Goal: Transaction & Acquisition: Book appointment/travel/reservation

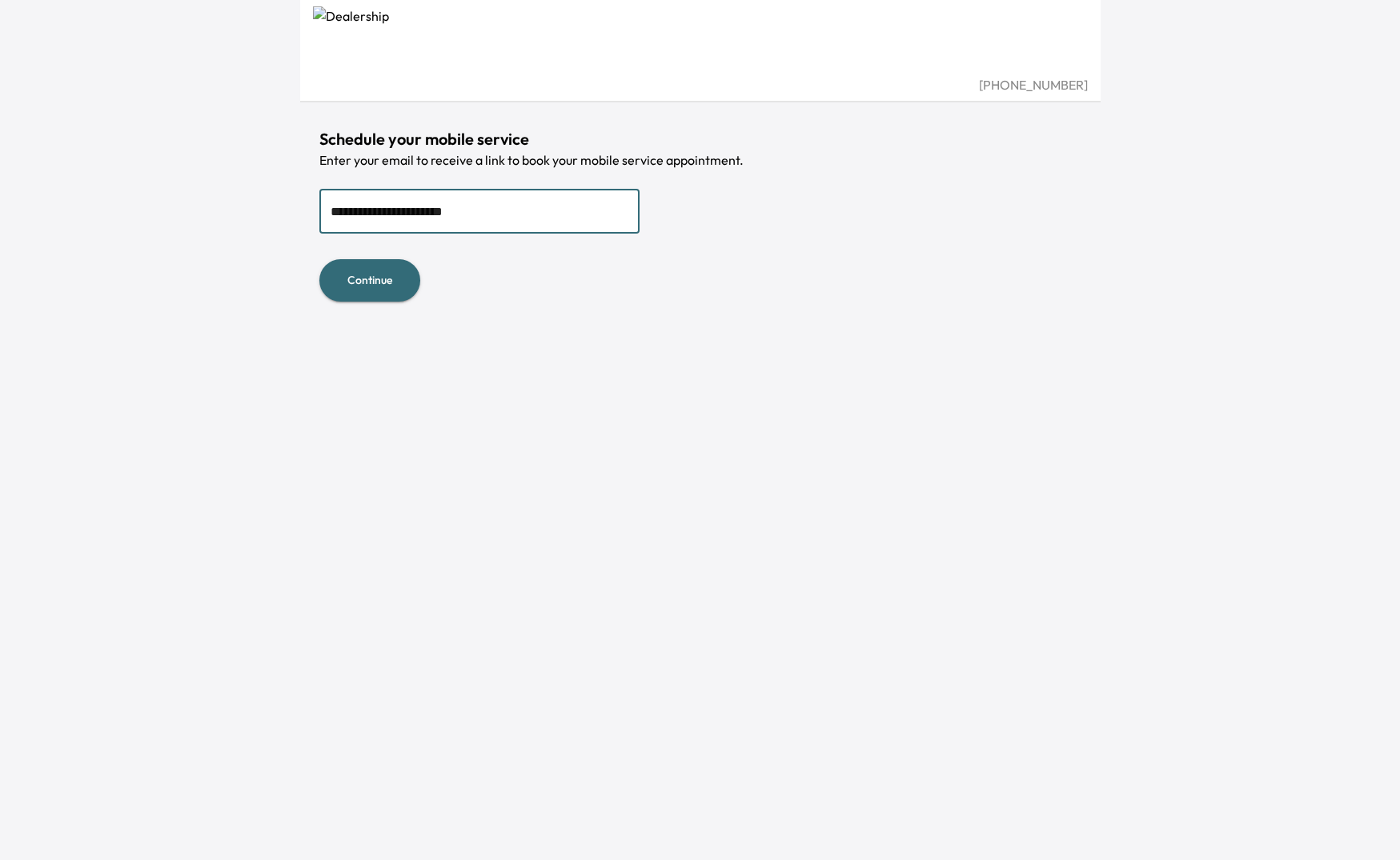
type input "**********"
click at [361, 281] on button "Continue" at bounding box center [369, 281] width 101 height 42
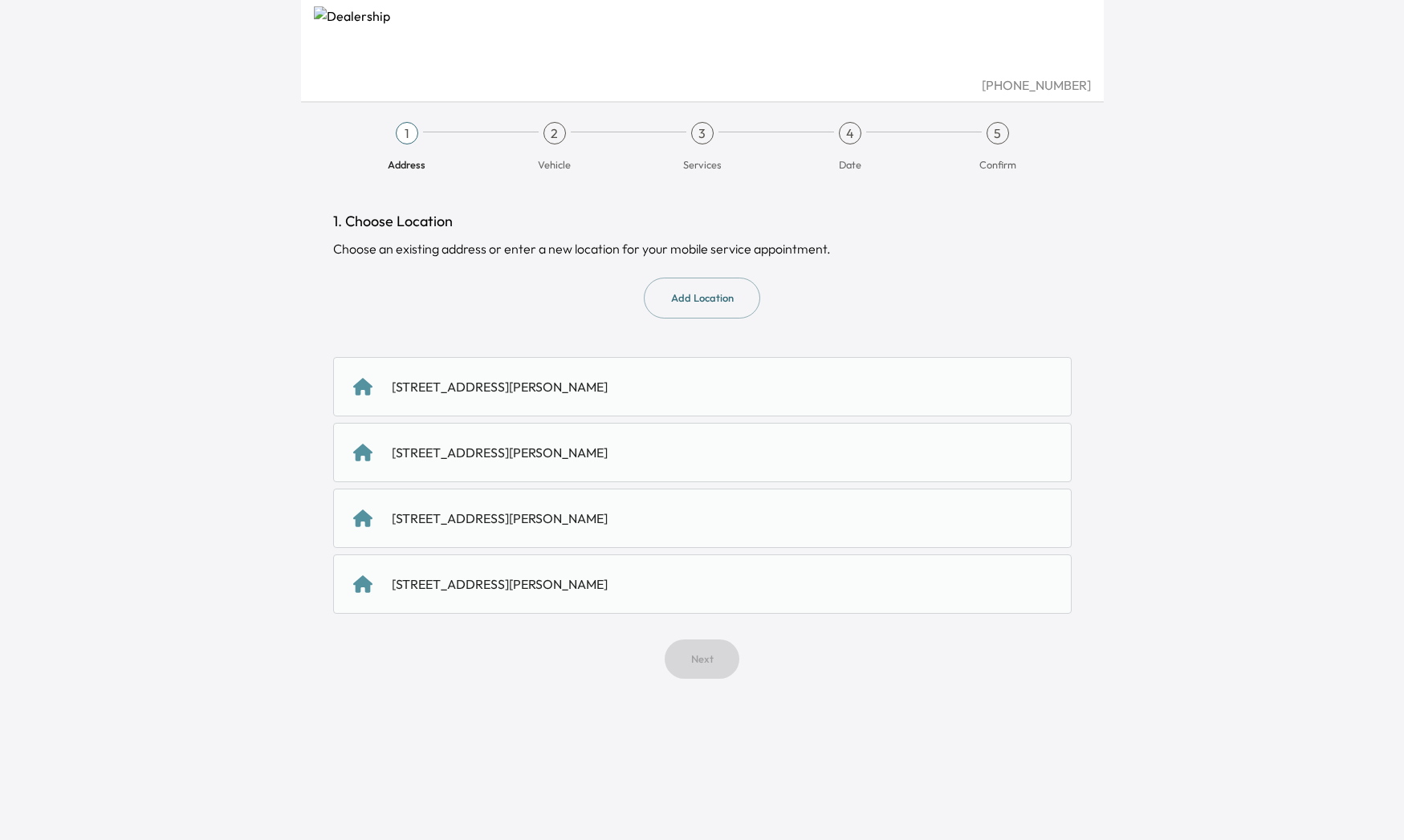
click at [607, 392] on div "[STREET_ADDRESS][PERSON_NAME]" at bounding box center [500, 387] width 216 height 19
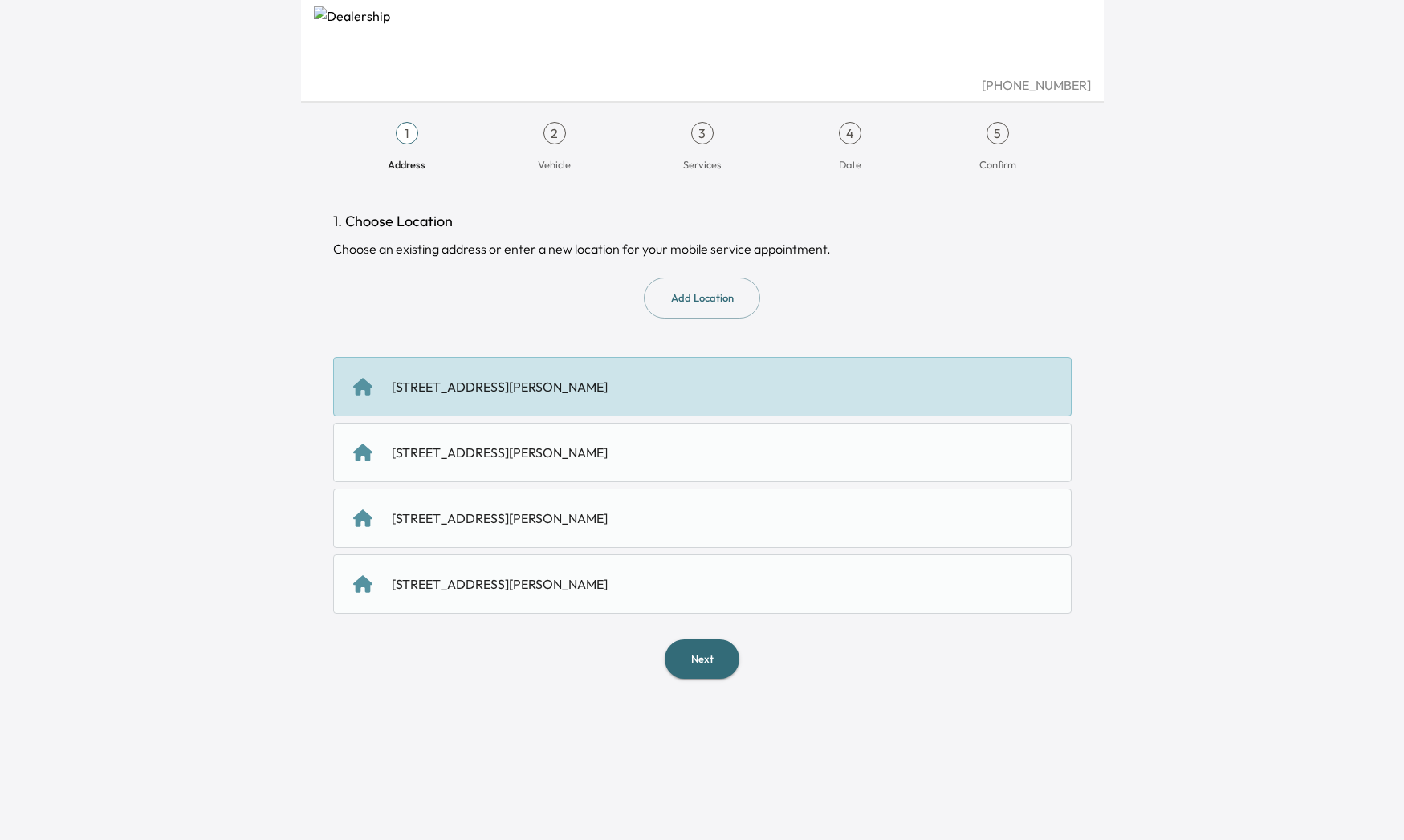
click at [713, 661] on button "Next" at bounding box center [702, 659] width 75 height 40
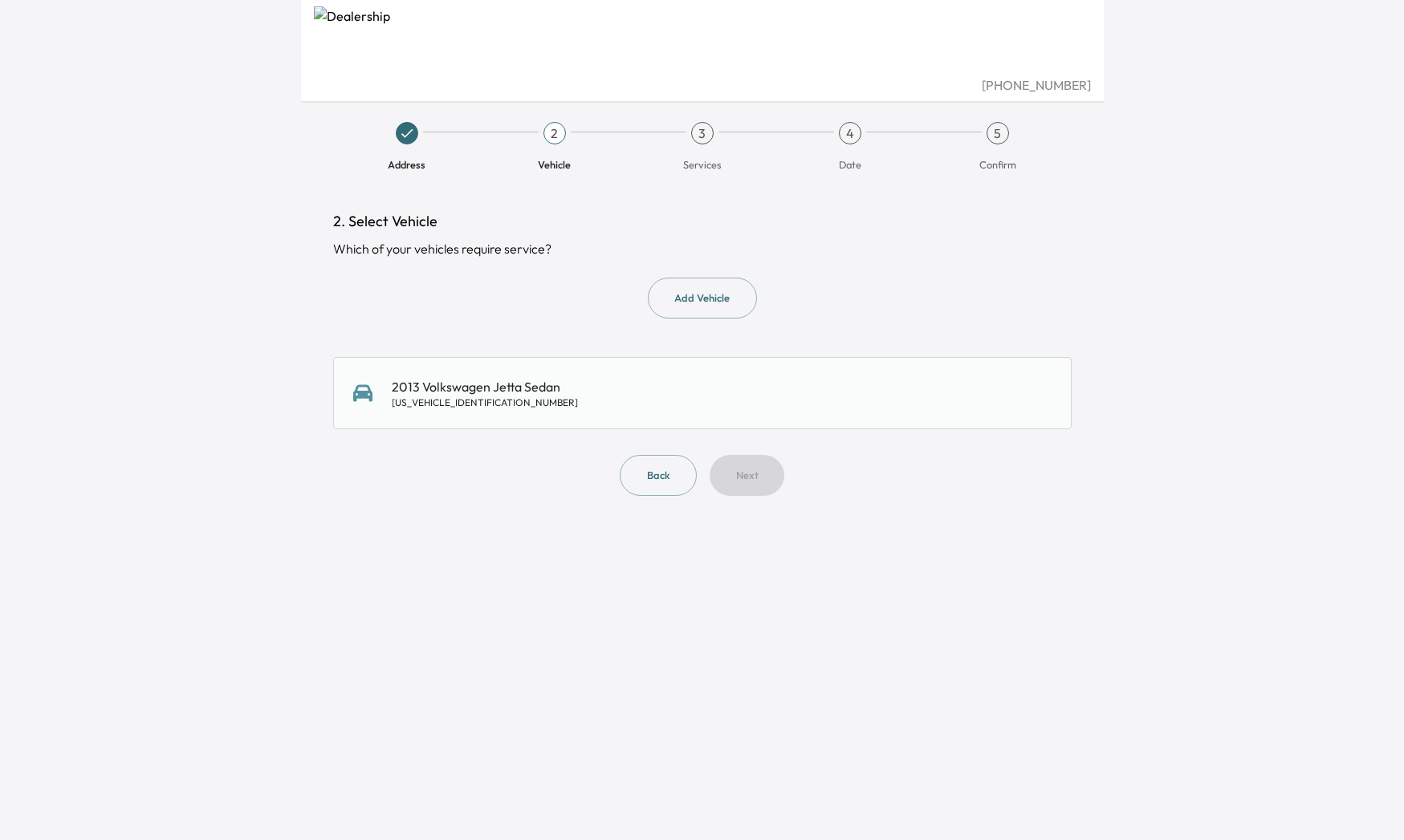
click at [540, 399] on div "[US_VEHICLE_IDENTIFICATION_NUMBER]" at bounding box center [485, 402] width 186 height 13
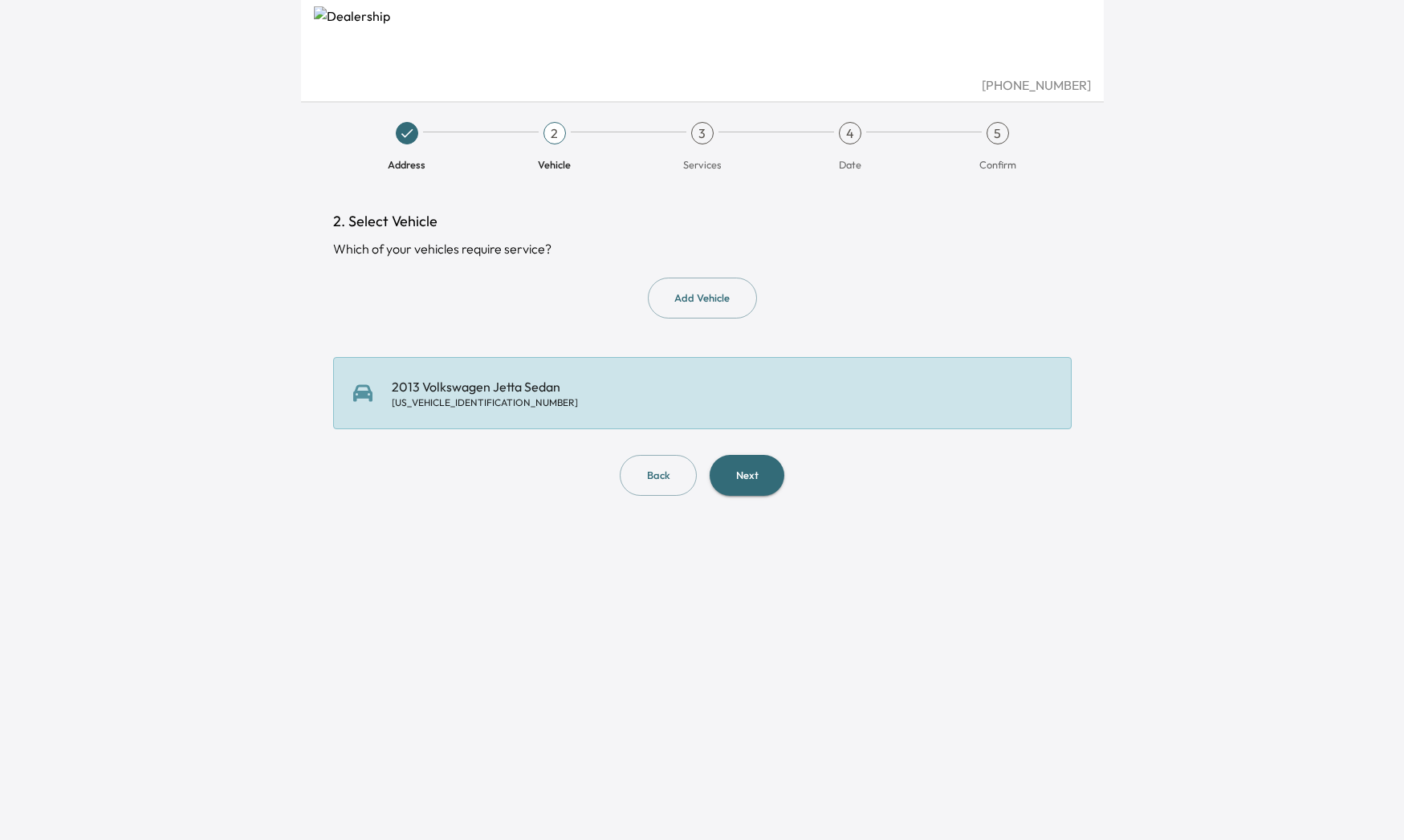
click at [753, 474] on button "Next" at bounding box center [746, 475] width 75 height 41
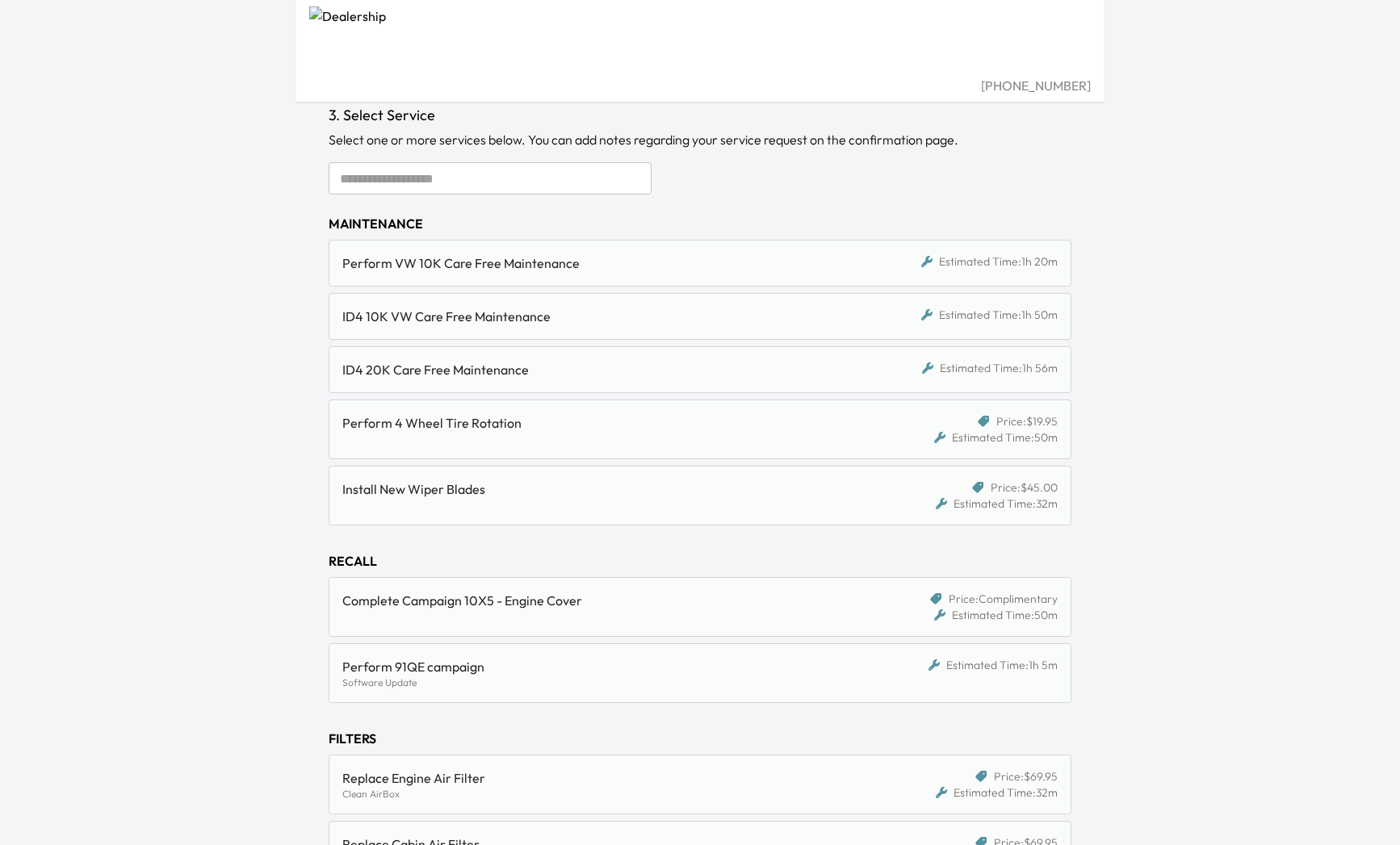
scroll to position [107, 0]
click at [655, 594] on div "Complete Campaign 10X5 - Engine Cover" at bounding box center [604, 600] width 524 height 19
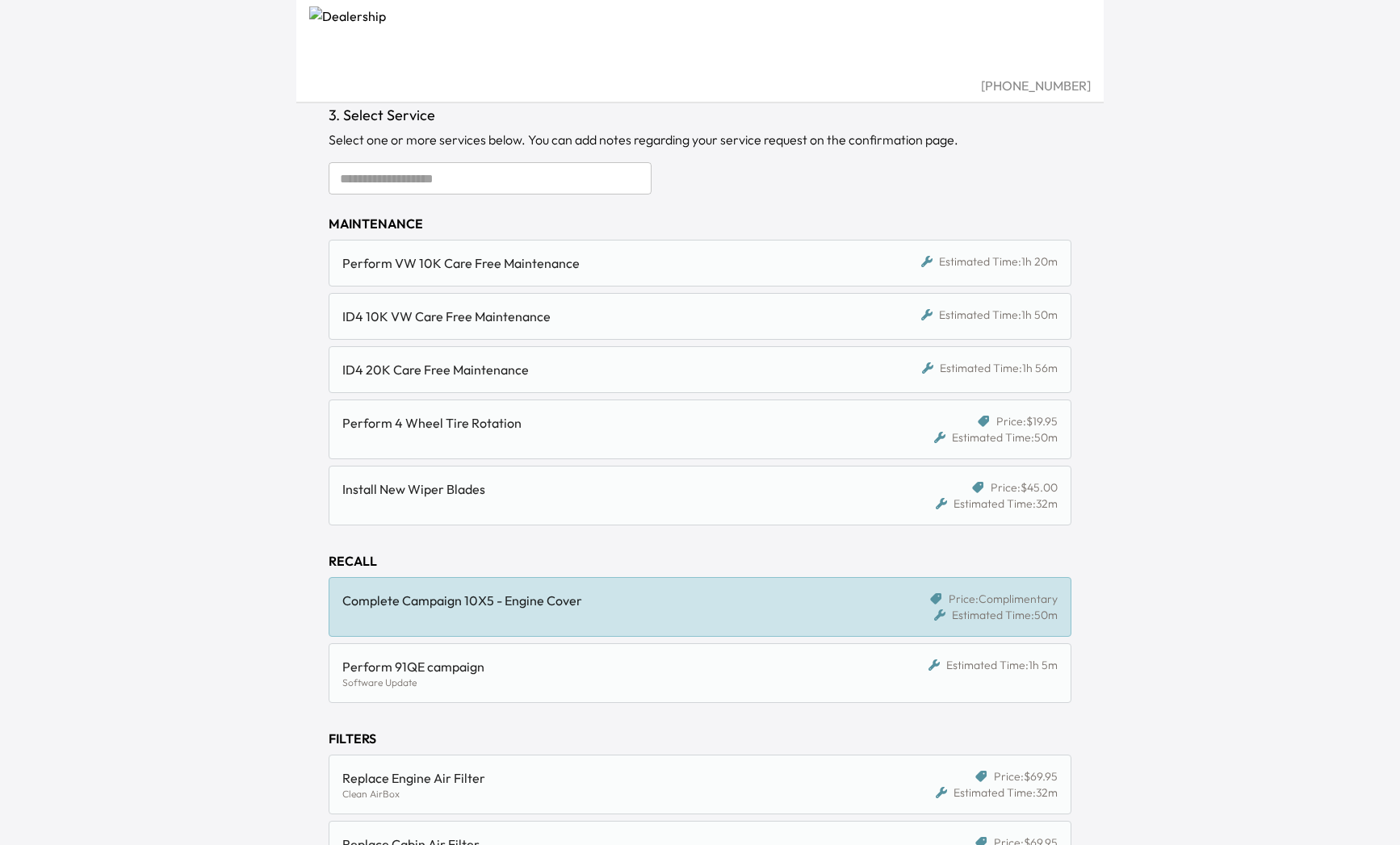
click at [656, 593] on div "Complete Campaign 10X5 - Engine Cover" at bounding box center [604, 600] width 524 height 19
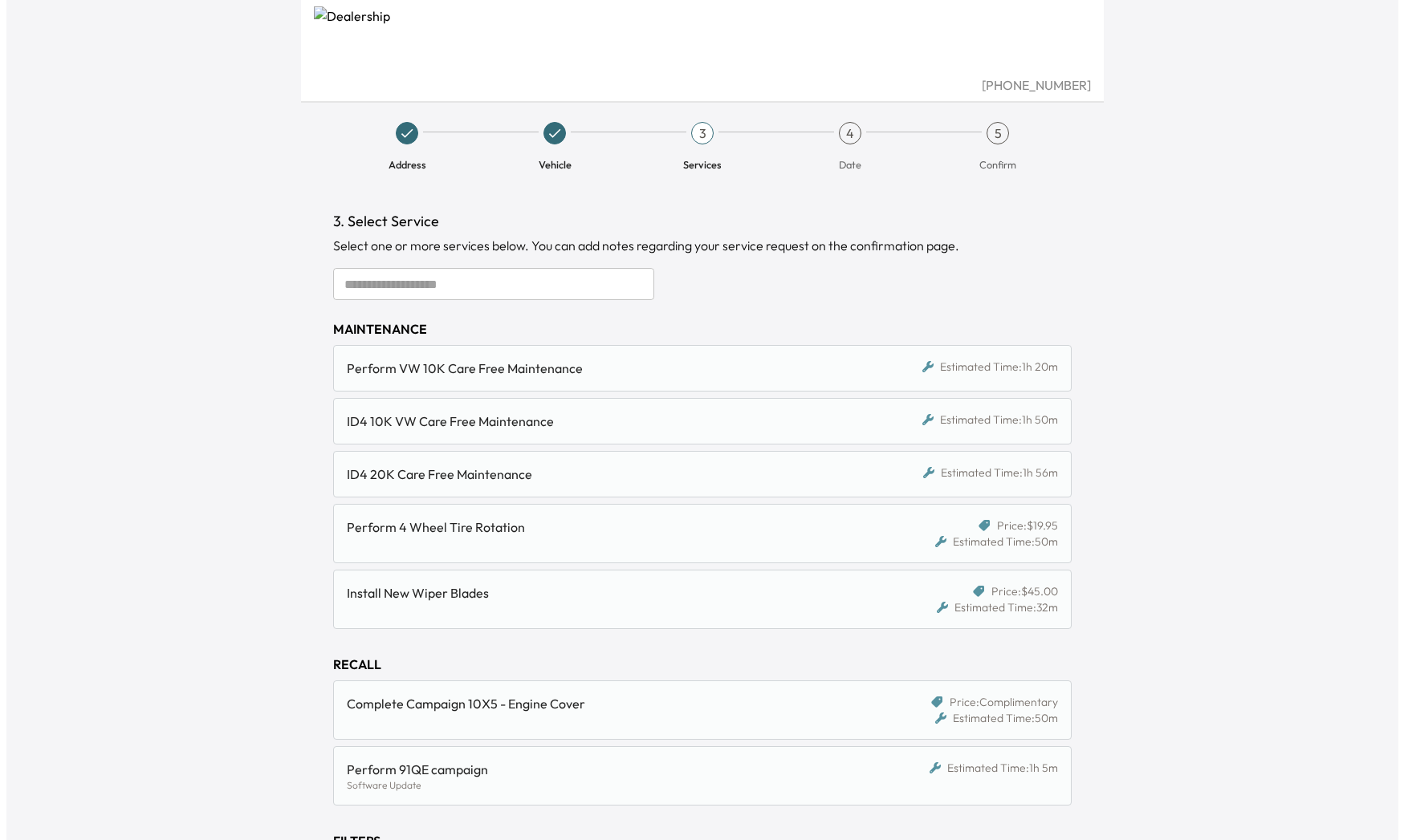
scroll to position [0, 0]
